Goal: Register for event/course

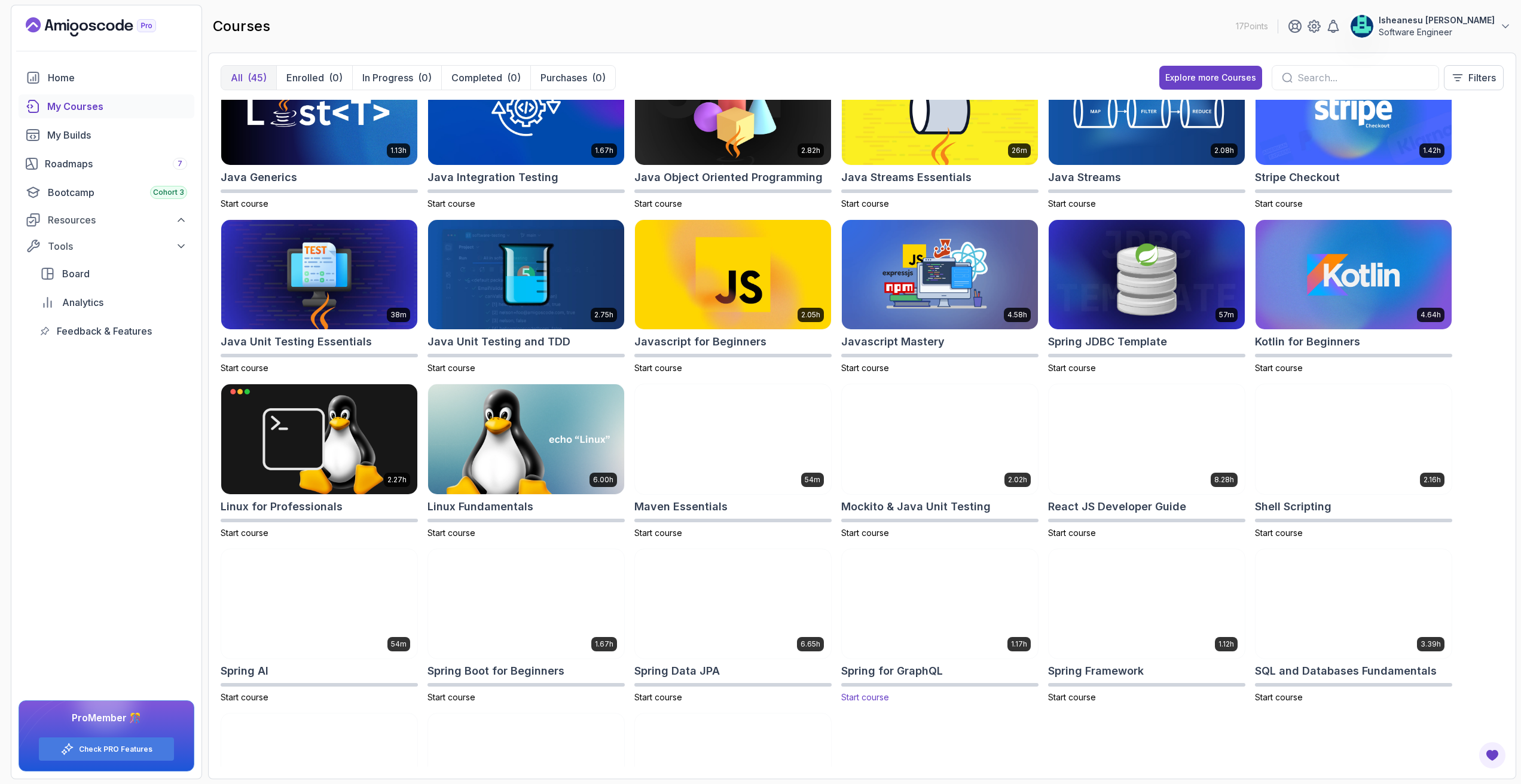
scroll to position [545, 0]
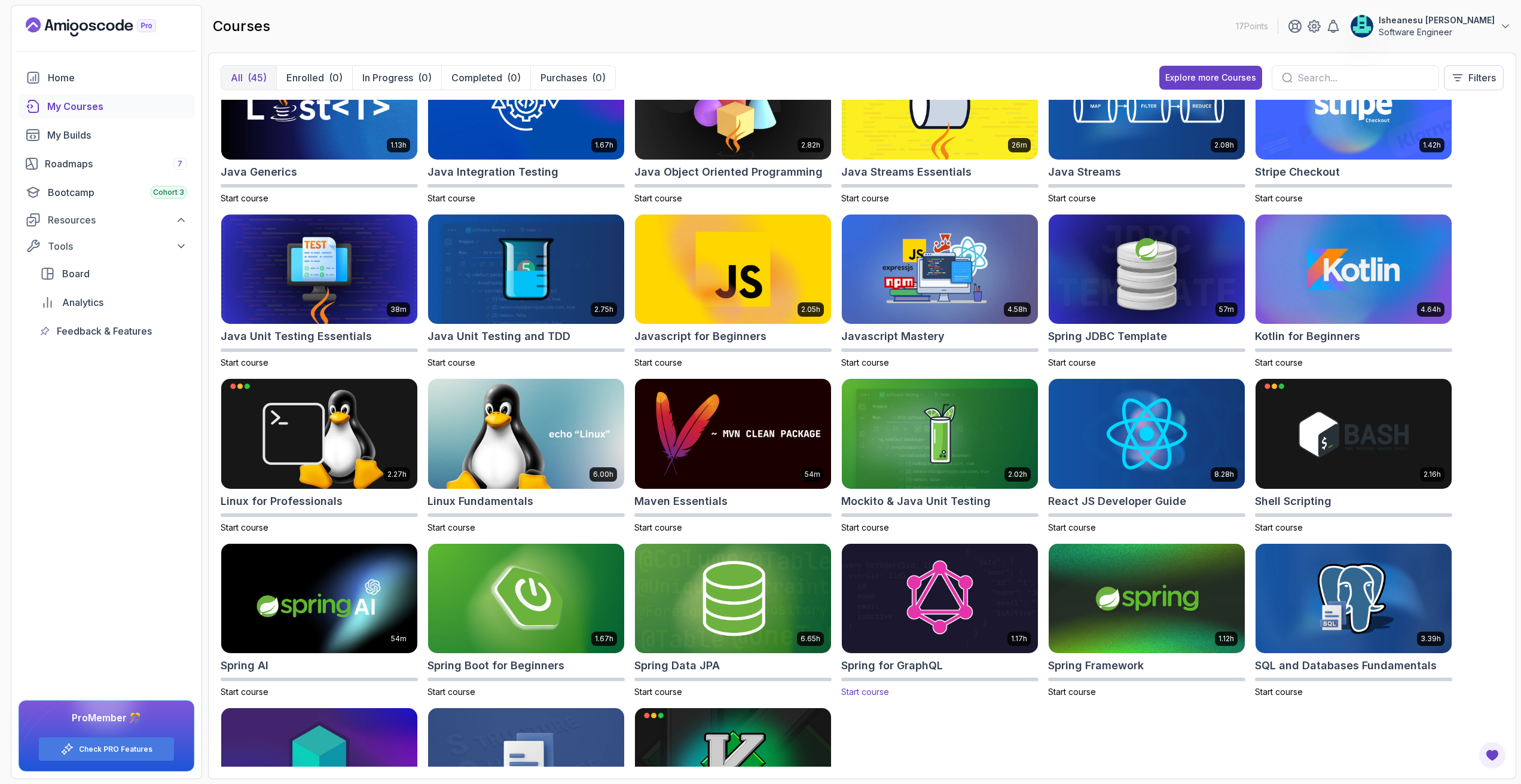
click at [926, 603] on img at bounding box center [940, 598] width 205 height 115
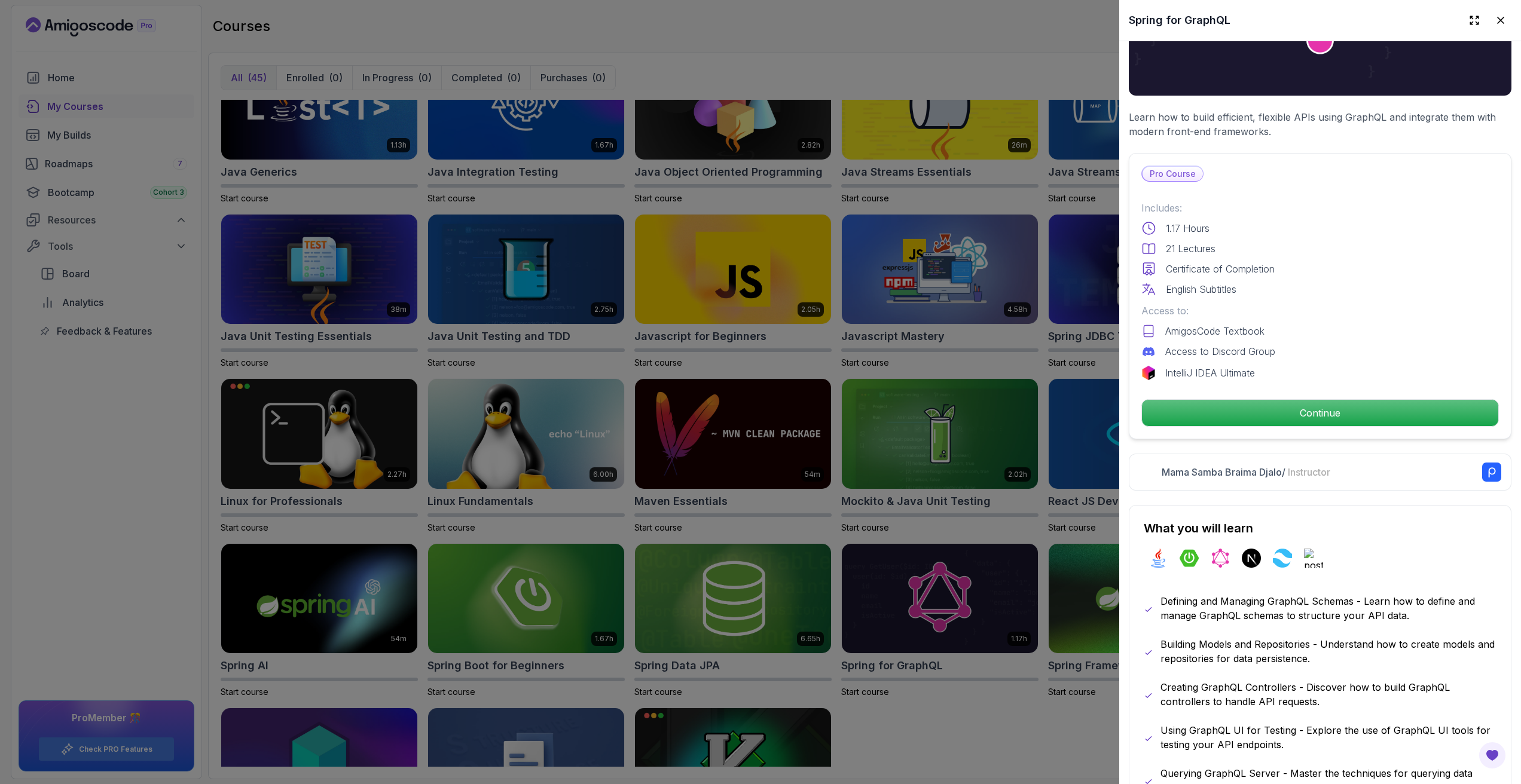
scroll to position [174, 0]
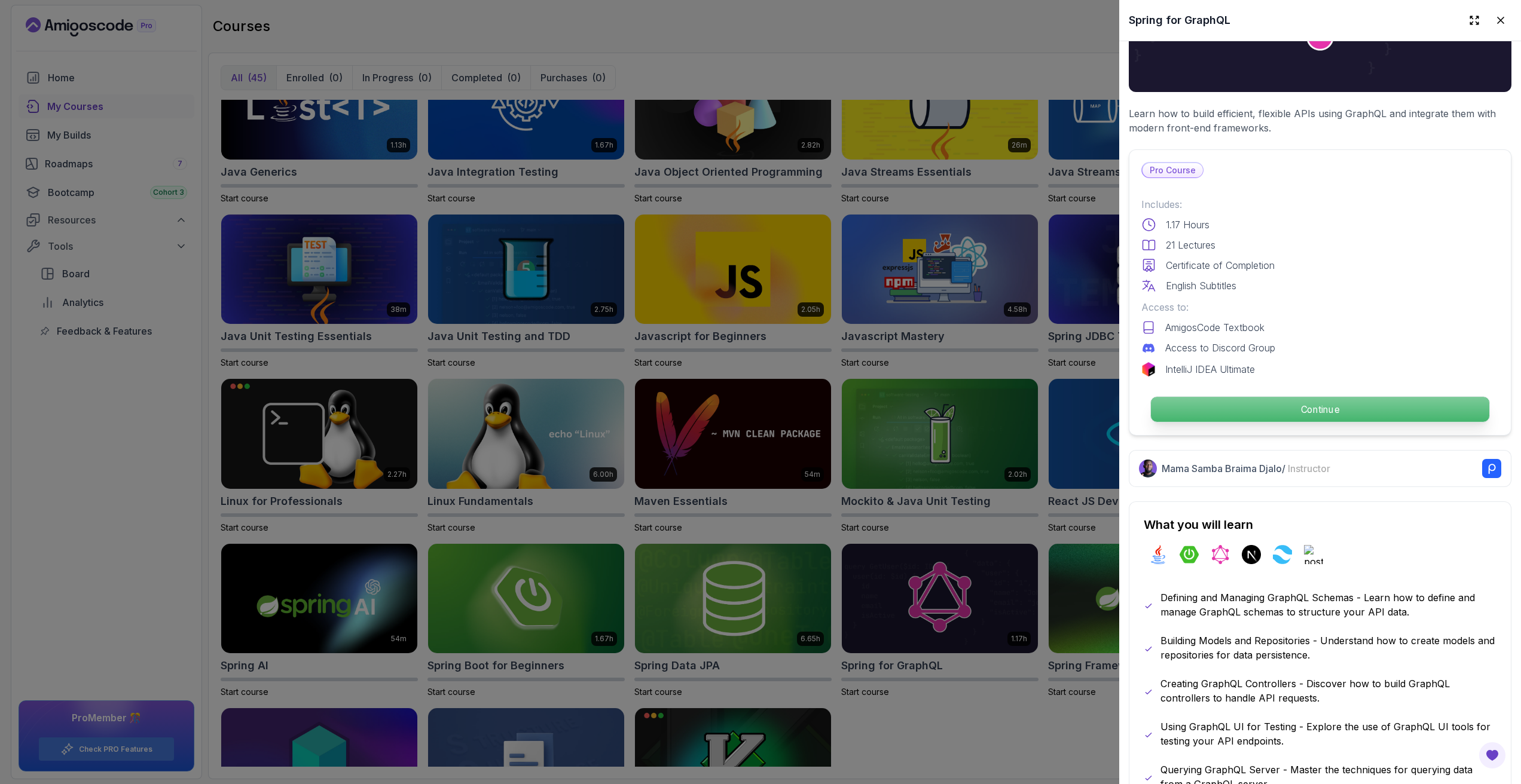
click at [1292, 399] on p "Continue" at bounding box center [1320, 410] width 339 height 25
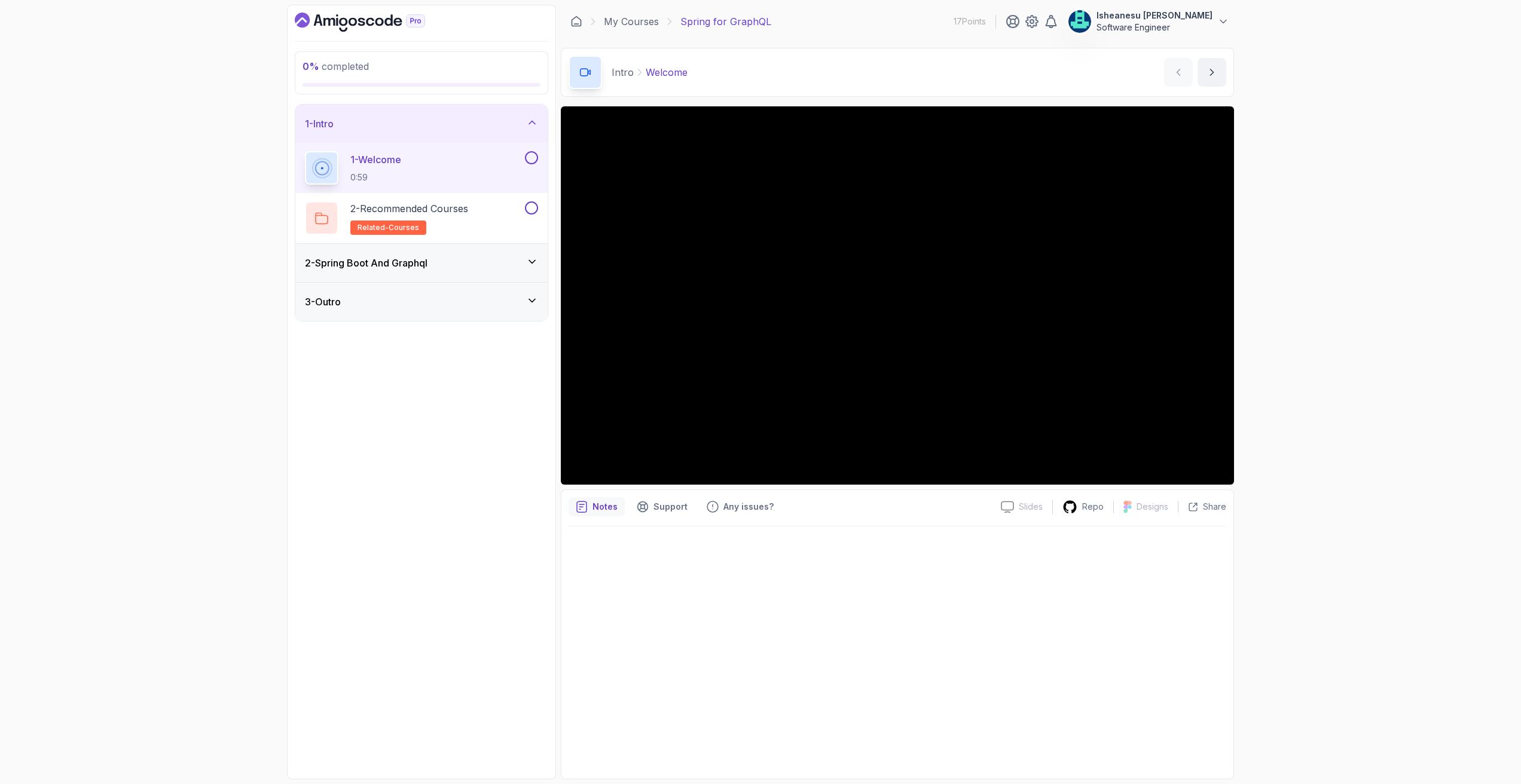
click at [527, 260] on icon at bounding box center [532, 262] width 12 height 12
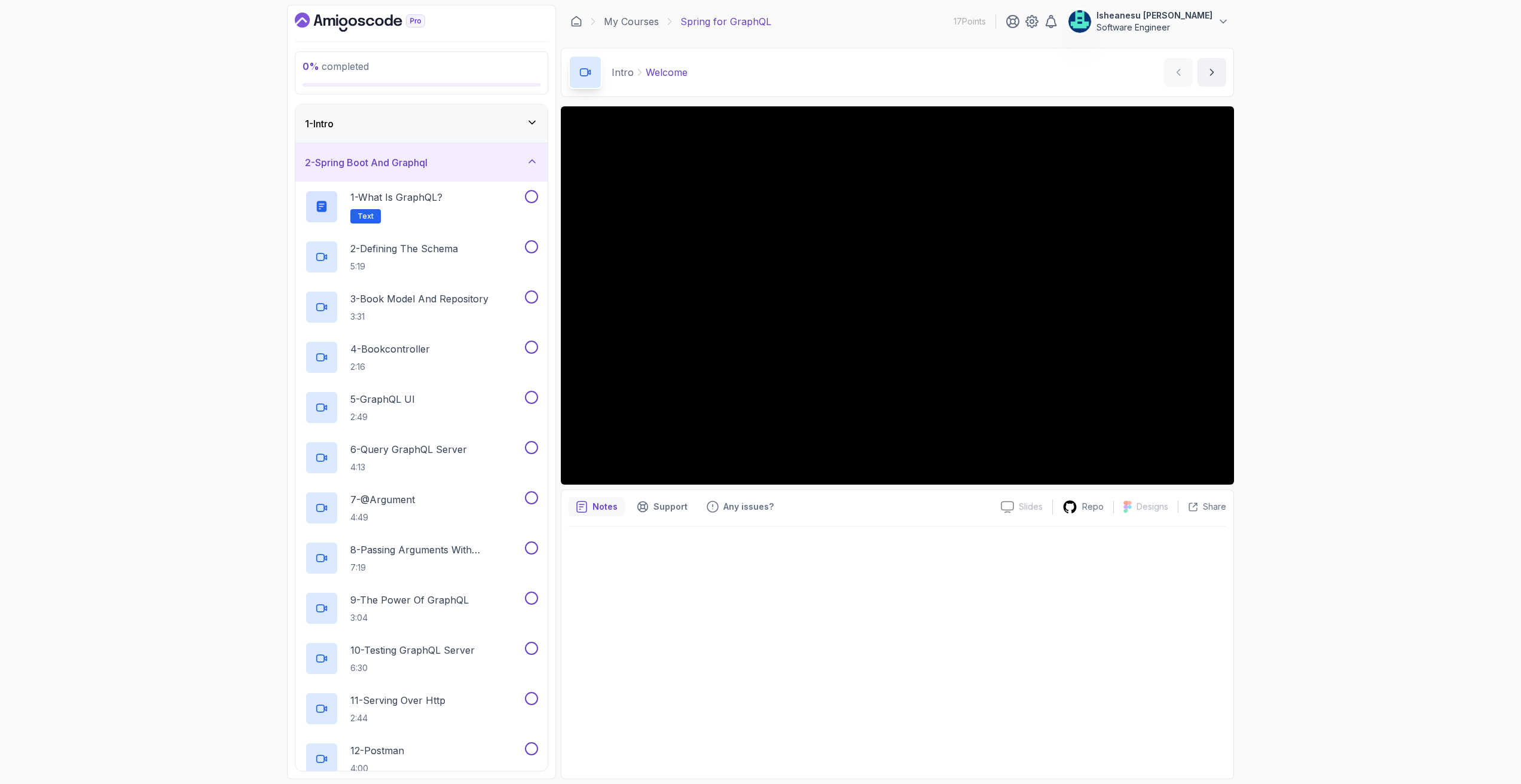
click at [532, 163] on icon at bounding box center [532, 161] width 12 height 12
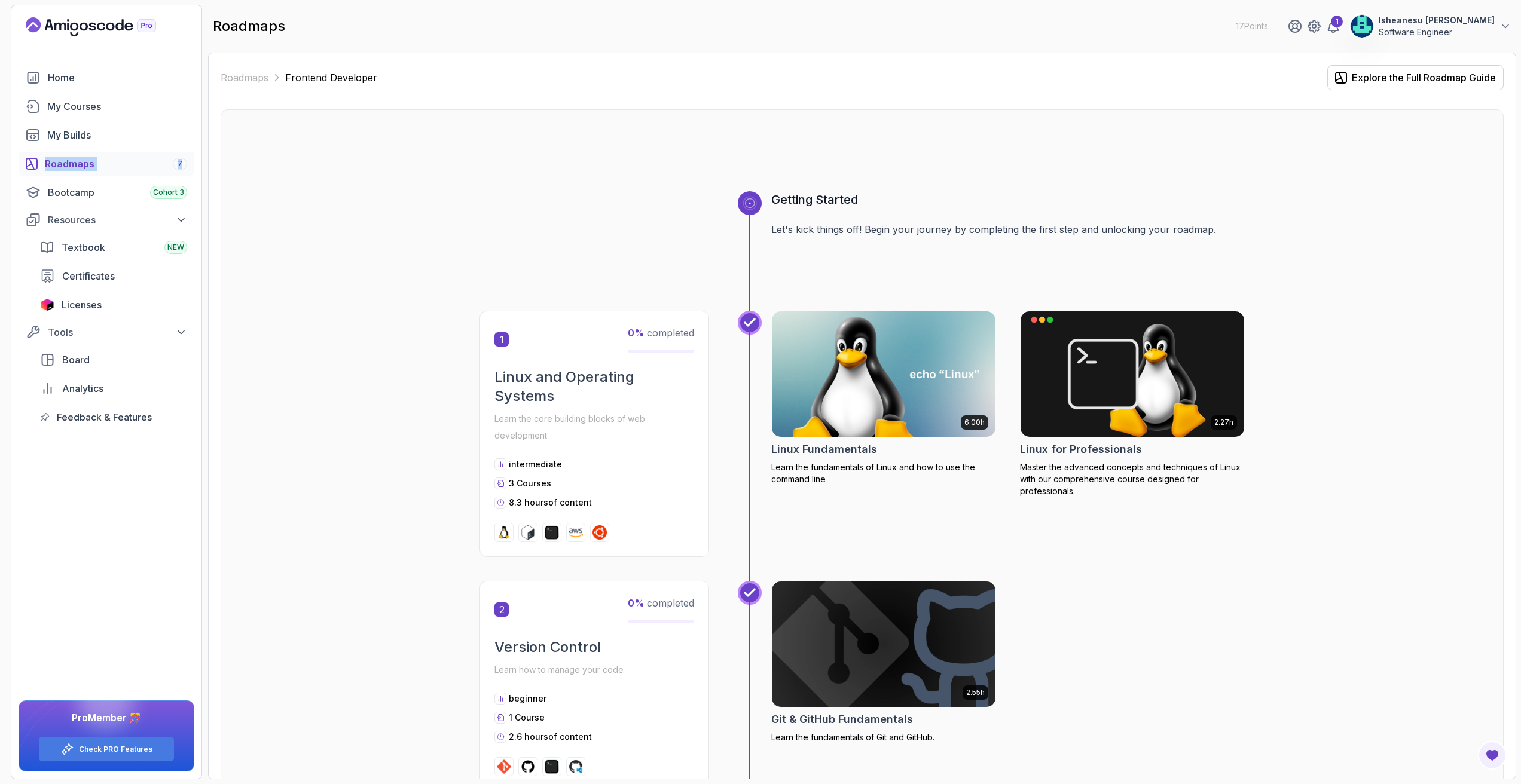
scroll to position [624, 0]
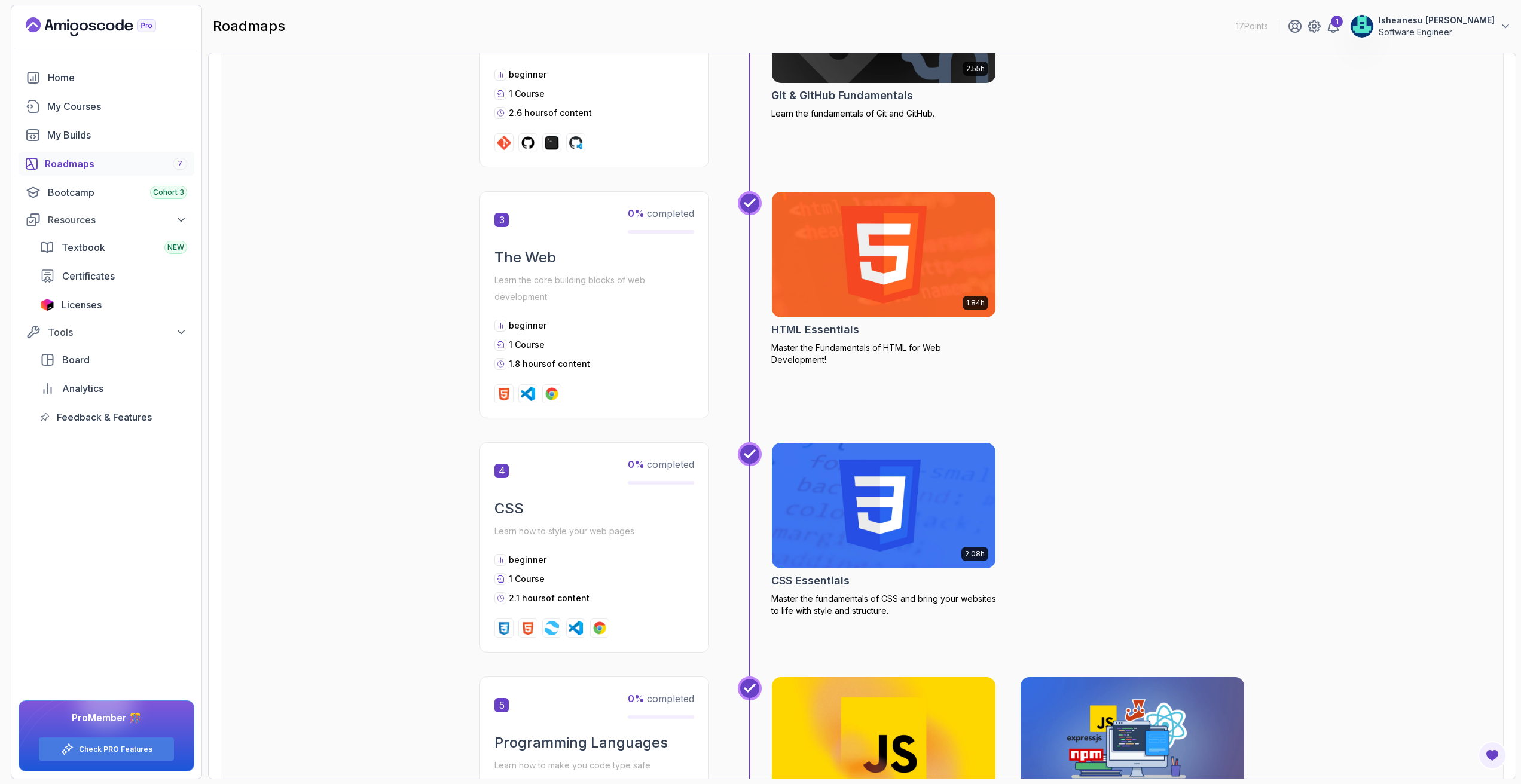
click at [263, 201] on div "Getting Started Let's kick things off! Begin your journey by completing the fir…" at bounding box center [862, 513] width 1283 height 2055
click at [150, 196] on div "Bootcamp Cohort 3" at bounding box center [117, 192] width 139 height 14
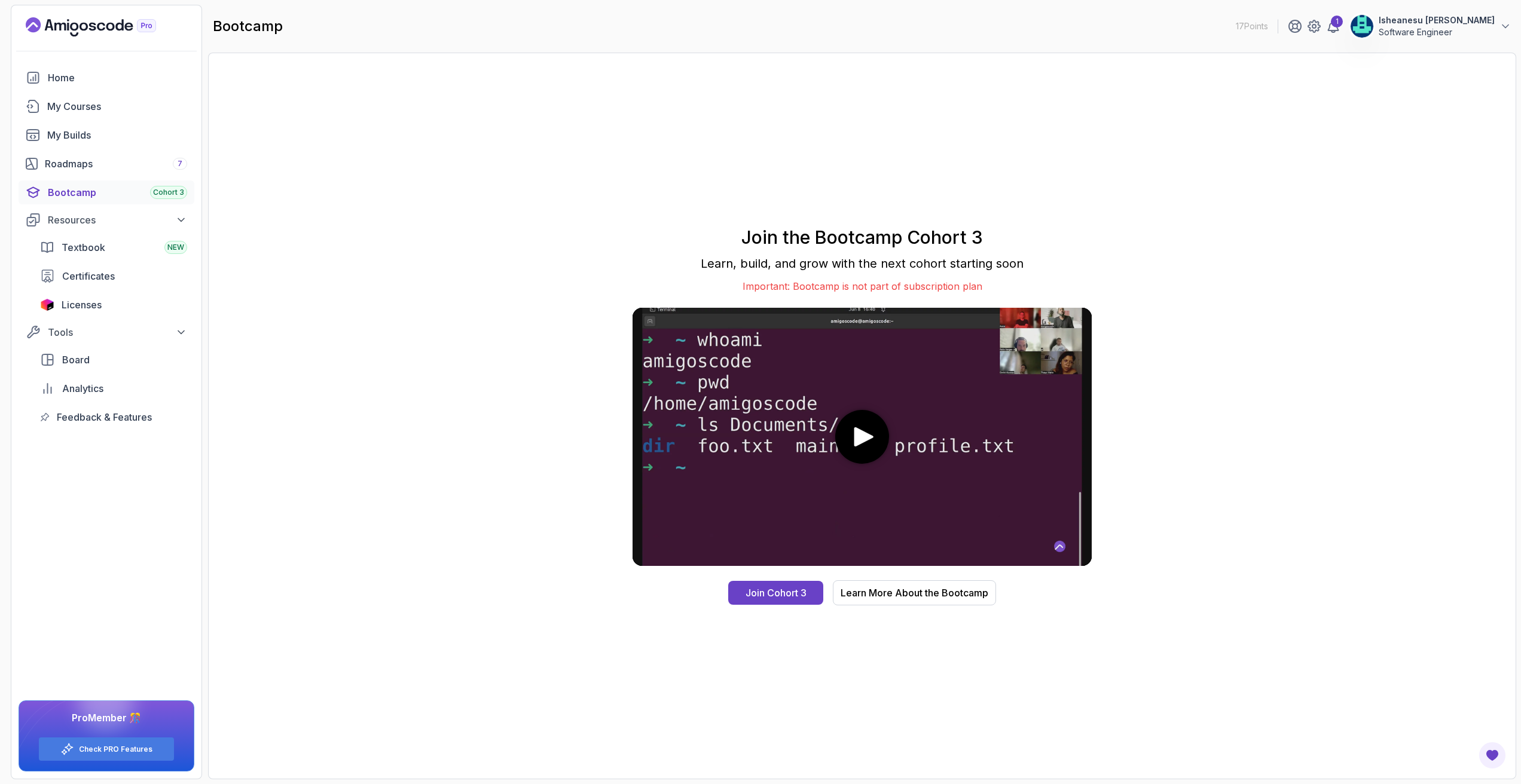
click at [860, 428] on icon "play" at bounding box center [864, 437] width 25 height 20
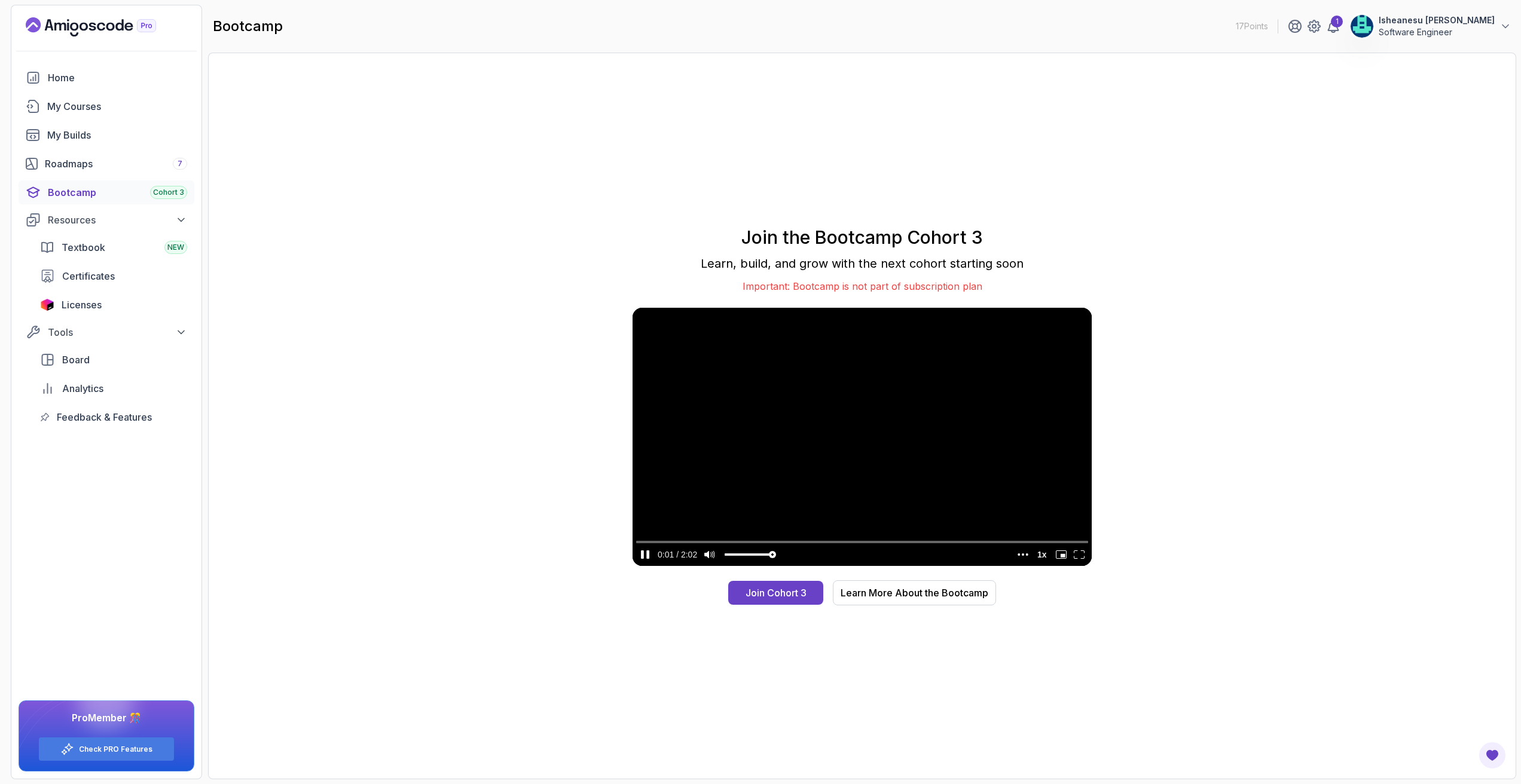
click at [1075, 553] on icon "enter fullscreen mode" at bounding box center [1079, 554] width 10 height 8
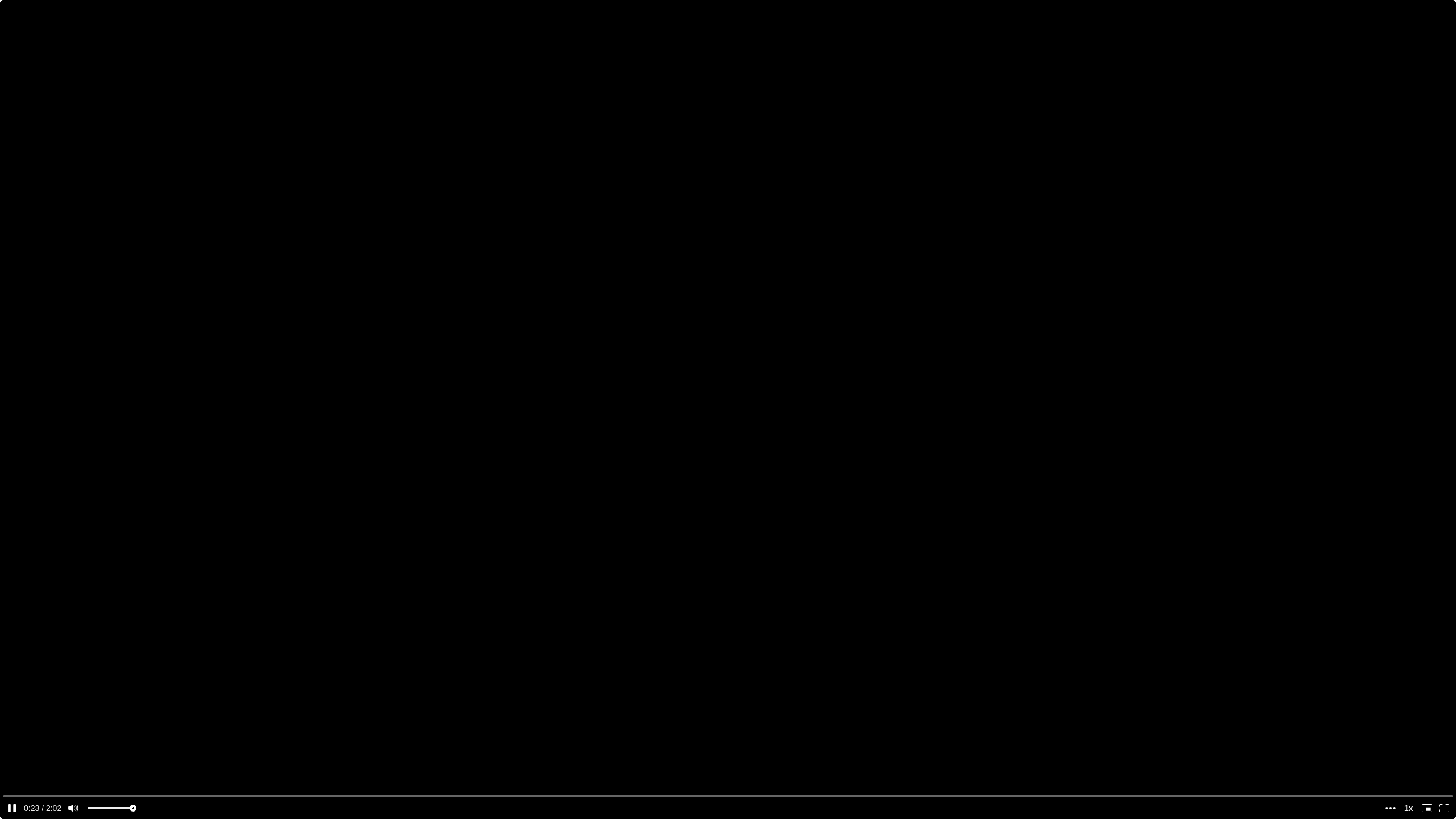
click at [873, 527] on video at bounding box center [728, 409] width 1456 height 819
click at [873, 526] on video at bounding box center [728, 409] width 1456 height 819
click at [860, 426] on video at bounding box center [728, 409] width 1456 height 819
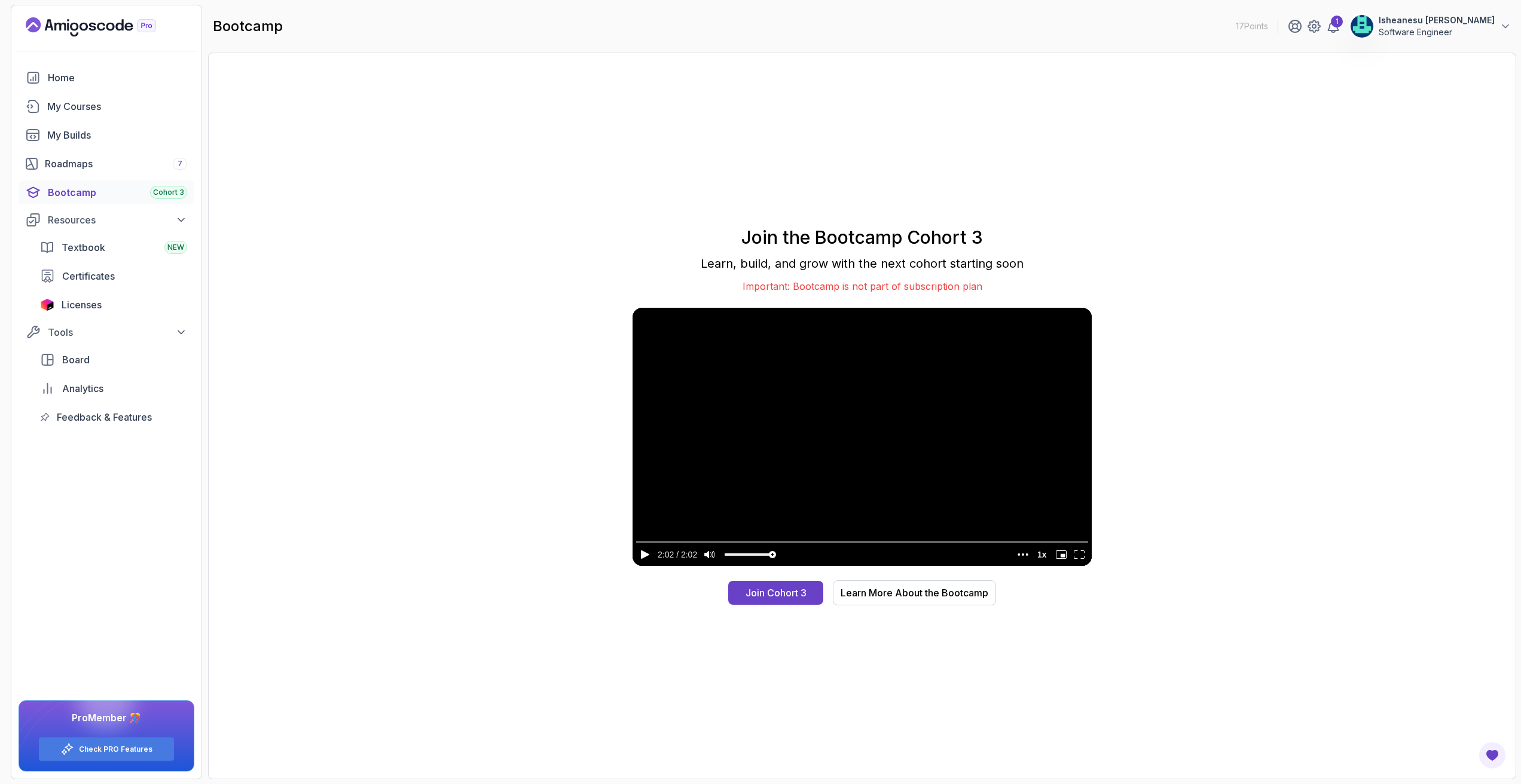
click at [1277, 513] on div "Join the Bootcamp Cohort 3 Learn, build, and grow with the next cohort starting…" at bounding box center [862, 416] width 1283 height 701
click at [947, 287] on p "Important: Bootcamp is not part of subscription plan" at bounding box center [862, 286] width 459 height 14
click at [885, 600] on div "Learn More About the Bootcamp" at bounding box center [915, 592] width 147 height 14
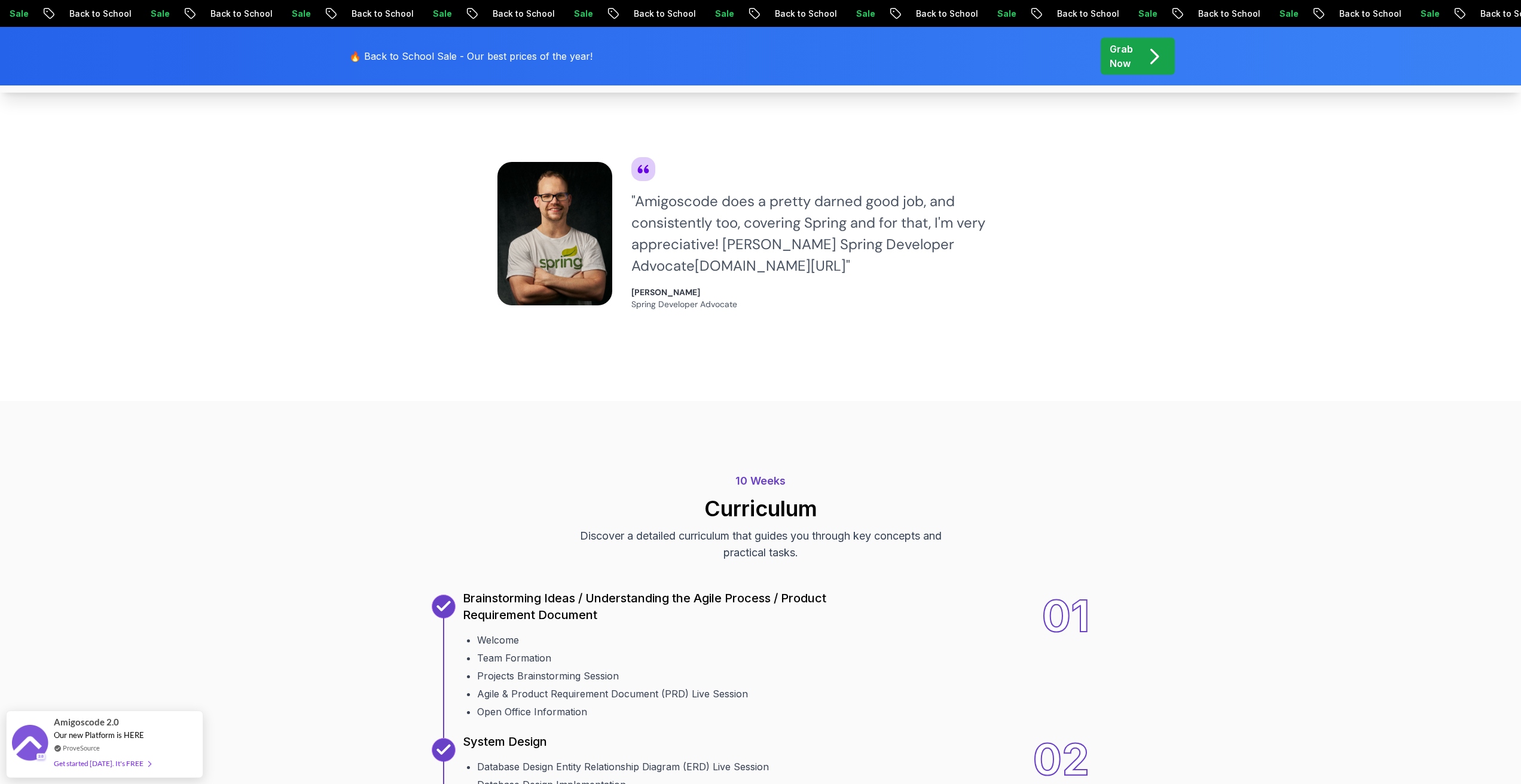
scroll to position [1053, 0]
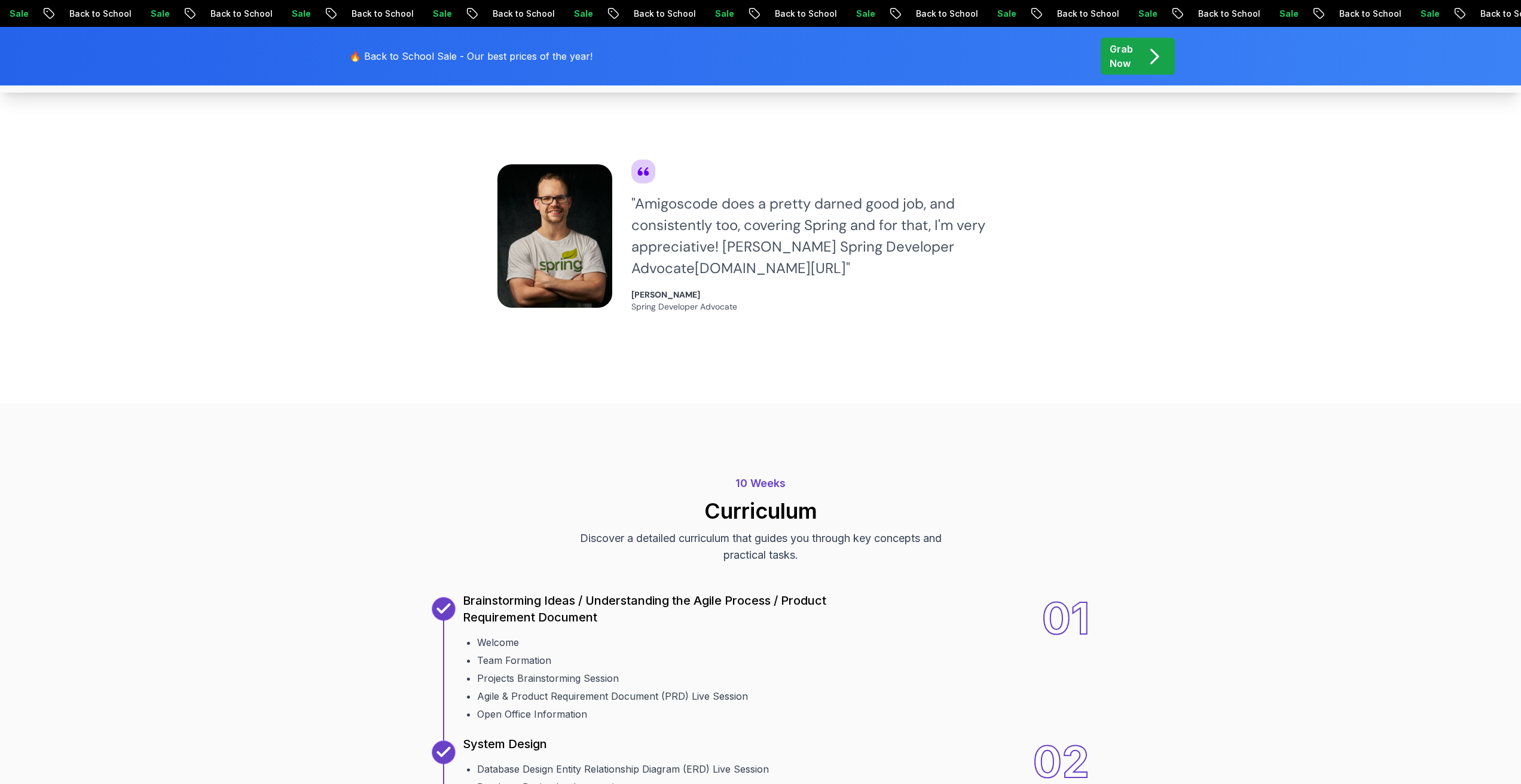
drag, startPoint x: 973, startPoint y: 244, endPoint x: 794, endPoint y: 247, distance: 179.0
click at [794, 247] on div "" Amigoscode does a pretty darned good job, and consistently too, covering Spri…" at bounding box center [827, 237] width 392 height 86
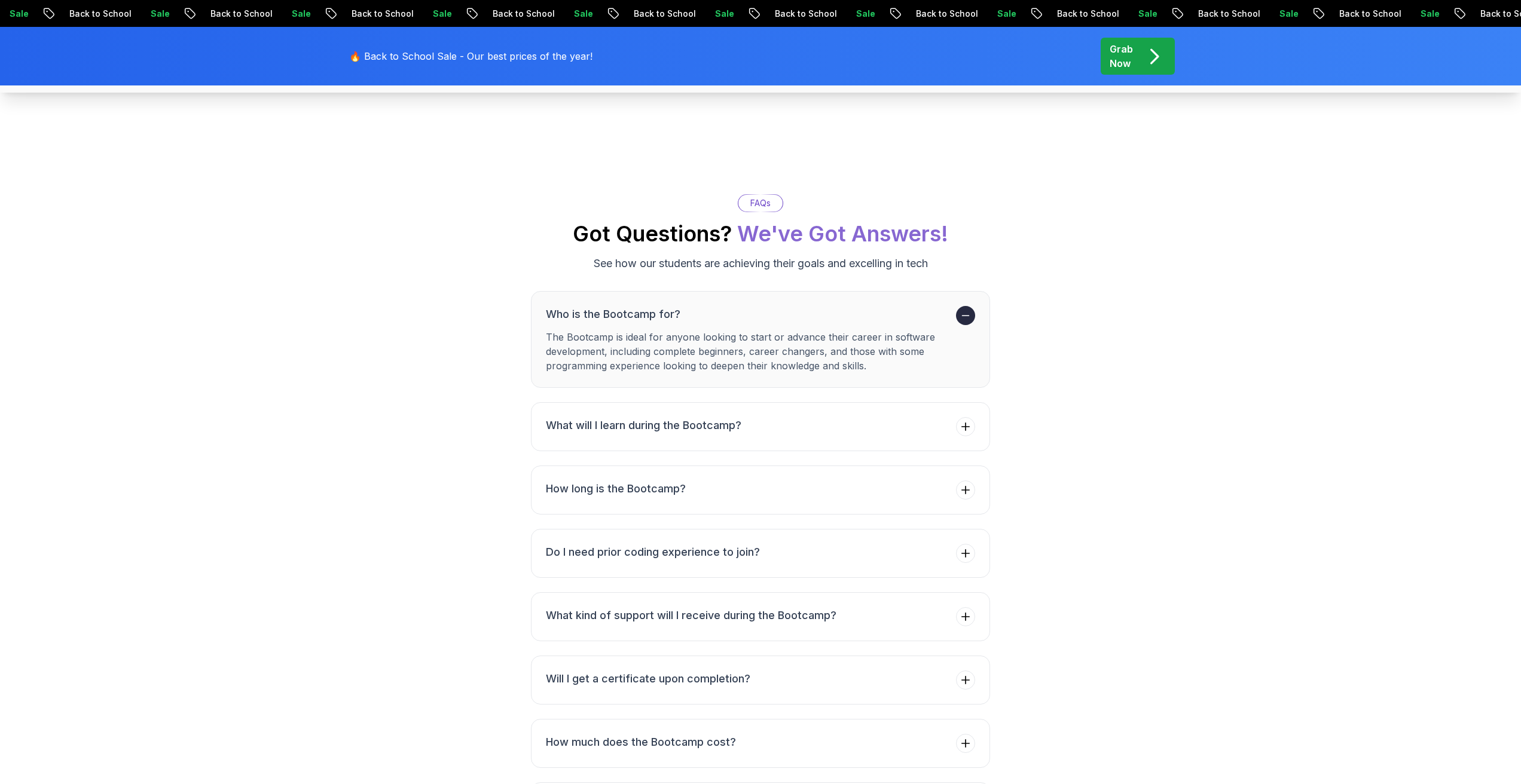
scroll to position [4383, 0]
click at [956, 428] on span at bounding box center [966, 426] width 19 height 19
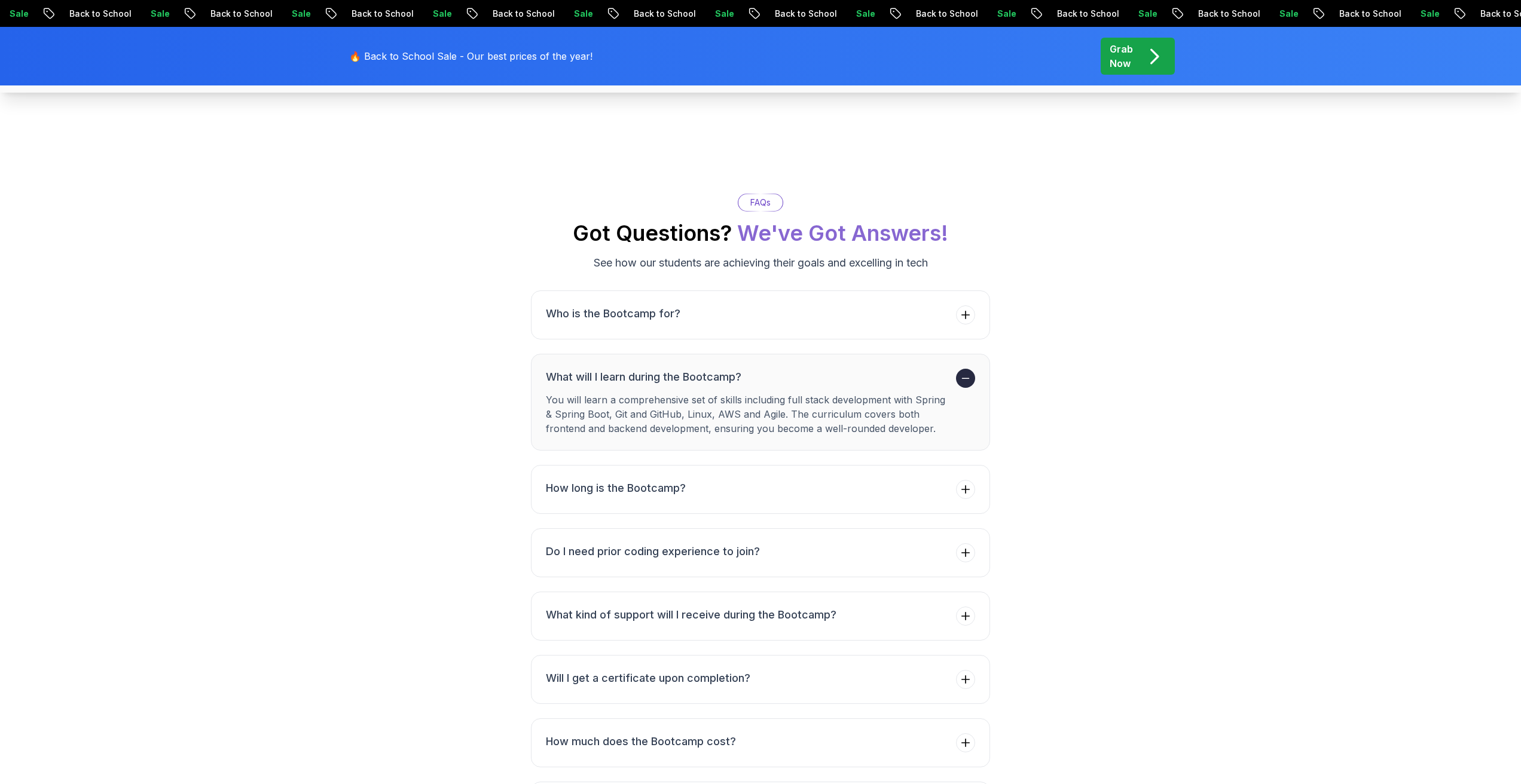
click at [970, 371] on span at bounding box center [966, 379] width 19 height 19
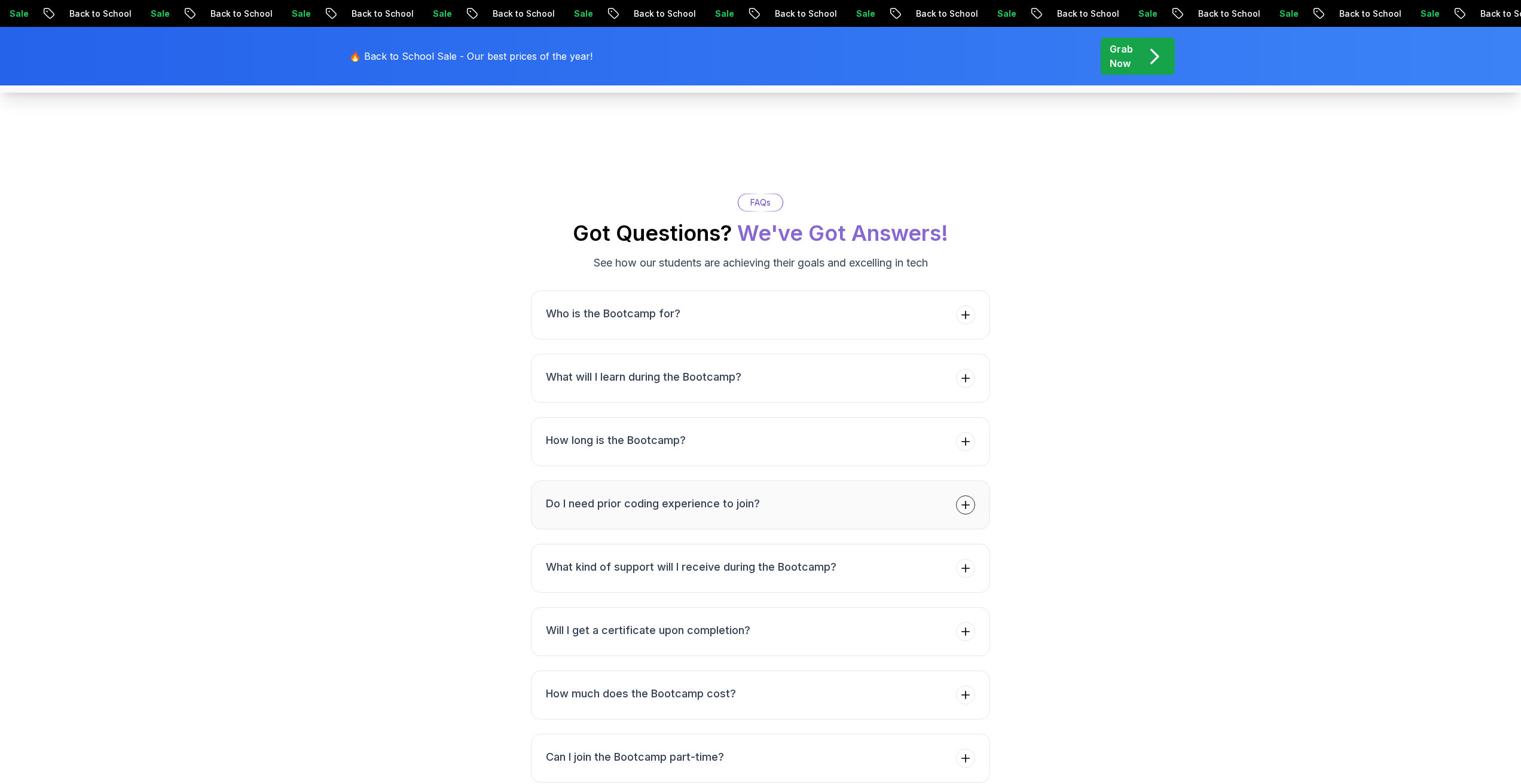
click at [973, 498] on span at bounding box center [966, 505] width 19 height 19
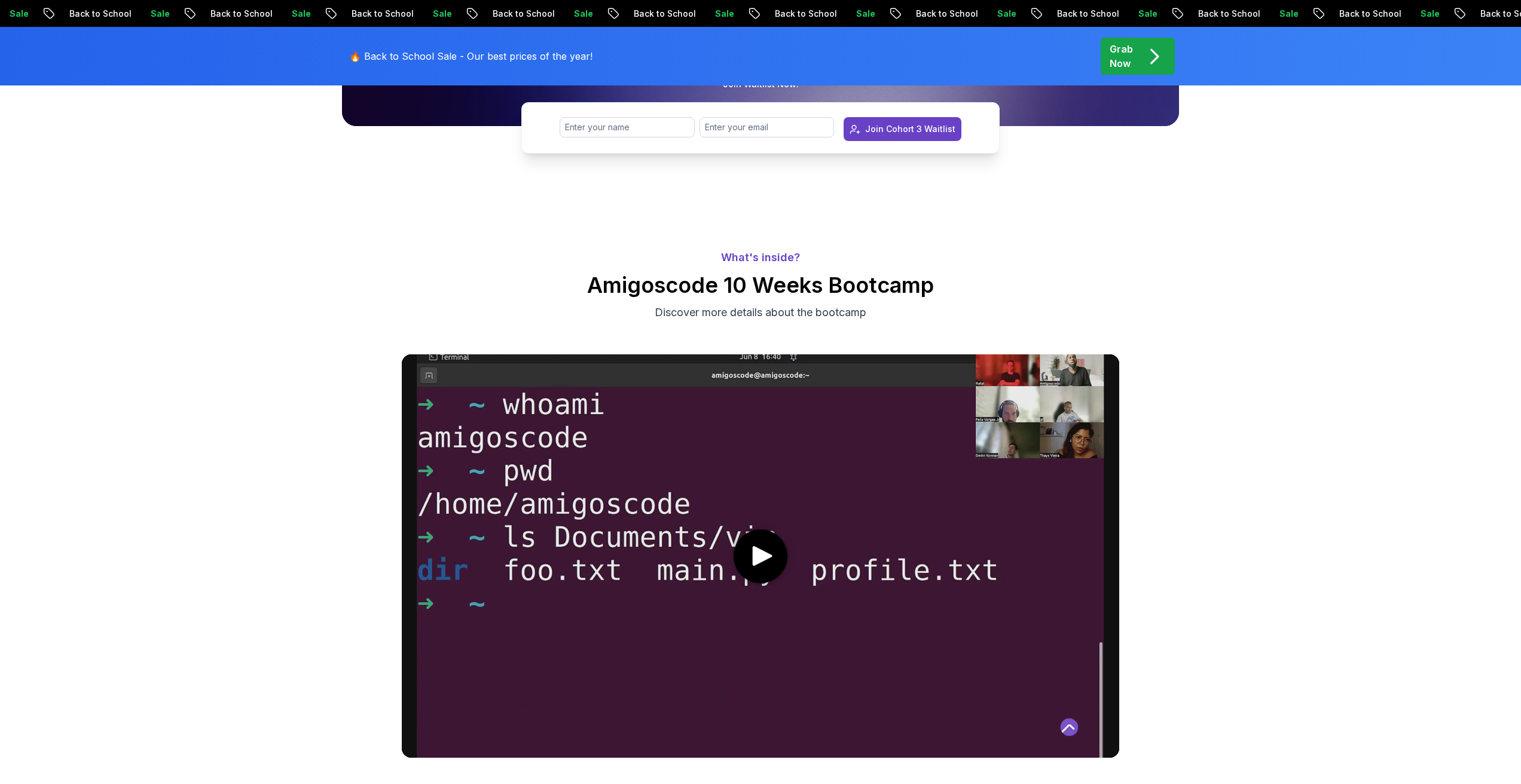
scroll to position [0, 0]
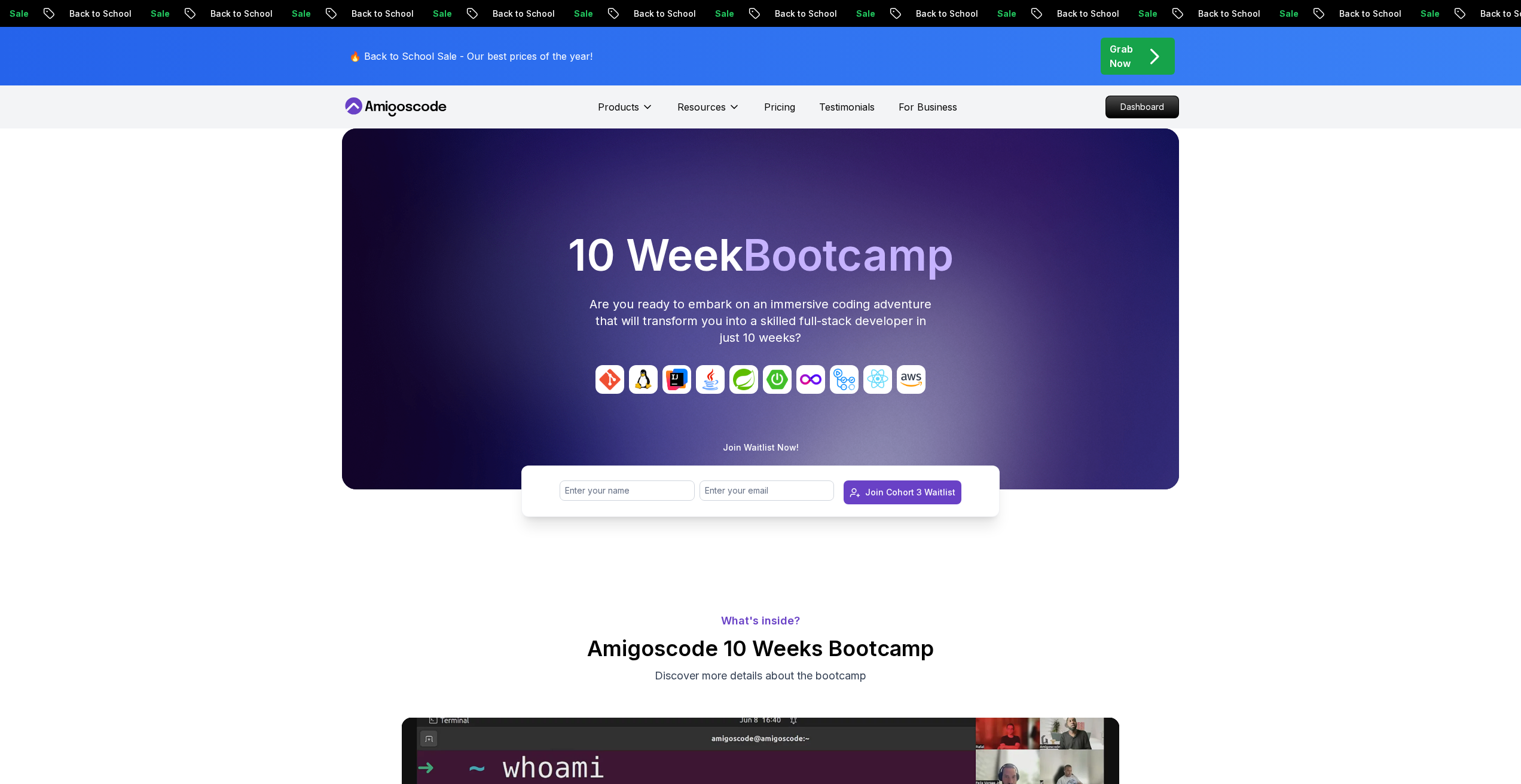
click at [423, 102] on icon at bounding box center [396, 107] width 108 height 19
